Goal: Find specific page/section: Find specific page/section

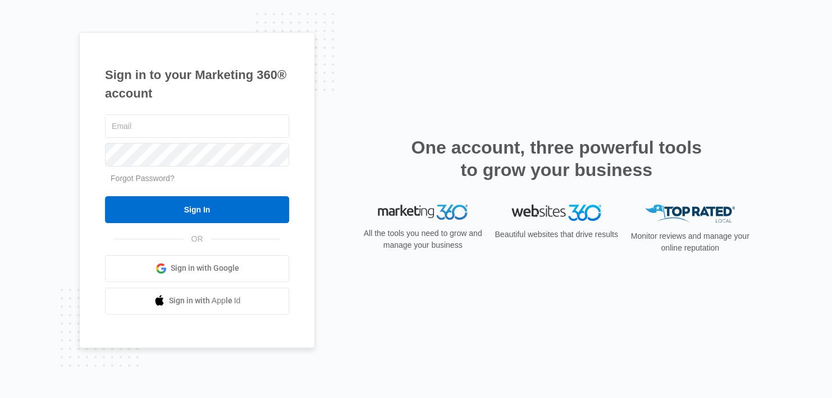
type input "[EMAIL_ADDRESS][DOMAIN_NAME]"
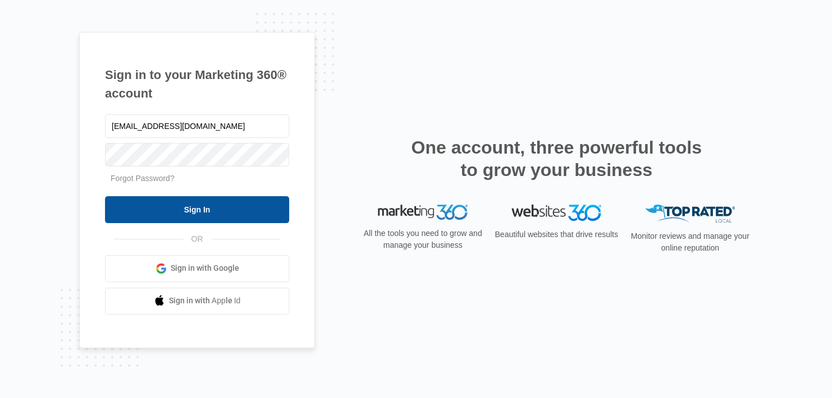
drag, startPoint x: 176, startPoint y: 212, endPoint x: 185, endPoint y: 208, distance: 9.8
click at [176, 214] on input "Sign In" at bounding box center [197, 209] width 184 height 27
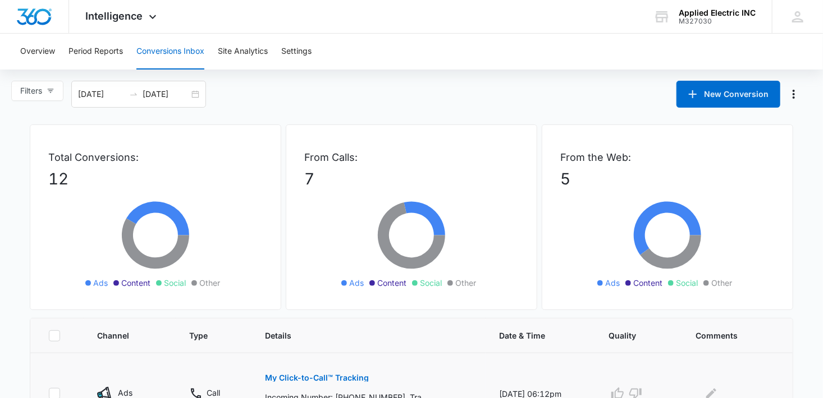
scroll to position [224, 0]
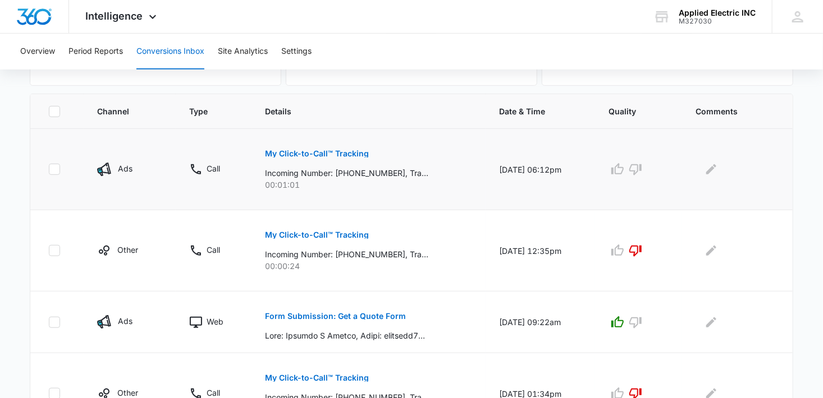
click at [316, 151] on p "My Click-to-Call™ Tracking" at bounding box center [317, 154] width 104 height 8
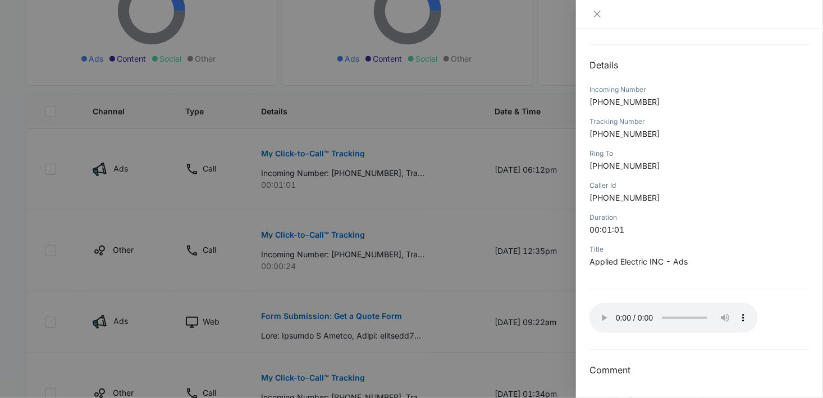
scroll to position [449, 0]
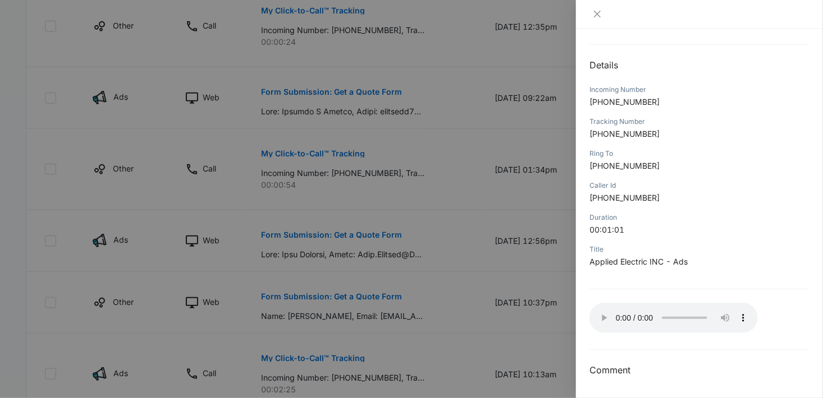
click at [463, 177] on div at bounding box center [411, 199] width 823 height 398
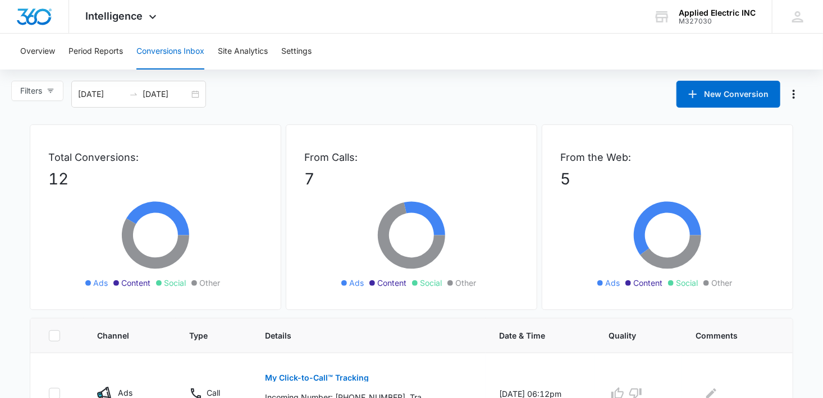
scroll to position [224, 0]
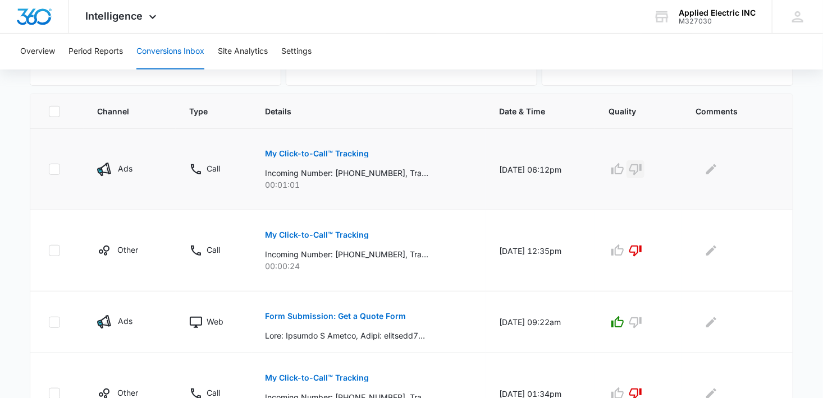
click at [641, 169] on icon "button" at bounding box center [635, 169] width 12 height 11
